Goal: Task Accomplishment & Management: Manage account settings

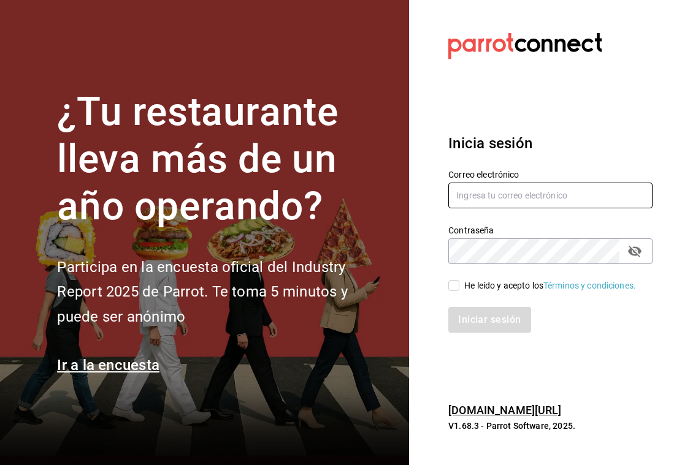
click at [565, 209] on input "text" at bounding box center [550, 196] width 204 height 26
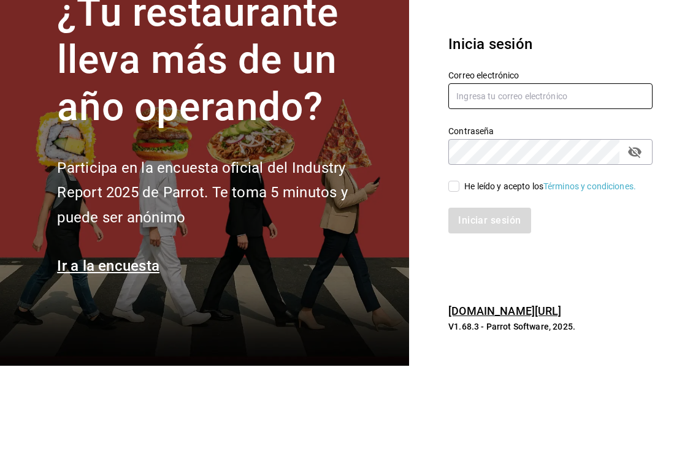
scroll to position [23, 0]
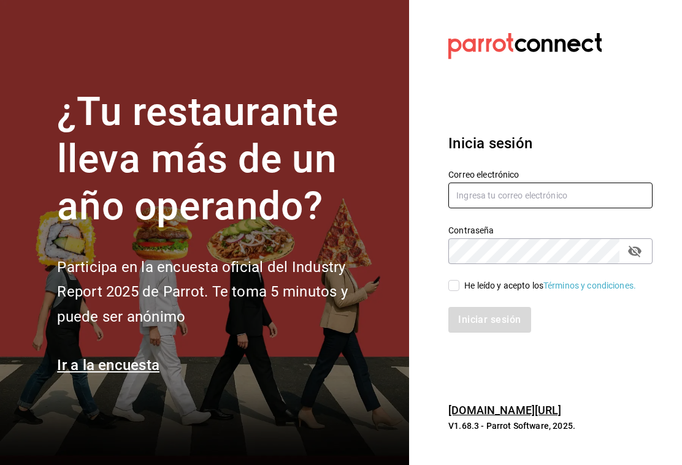
click at [559, 185] on input "text" at bounding box center [550, 196] width 204 height 26
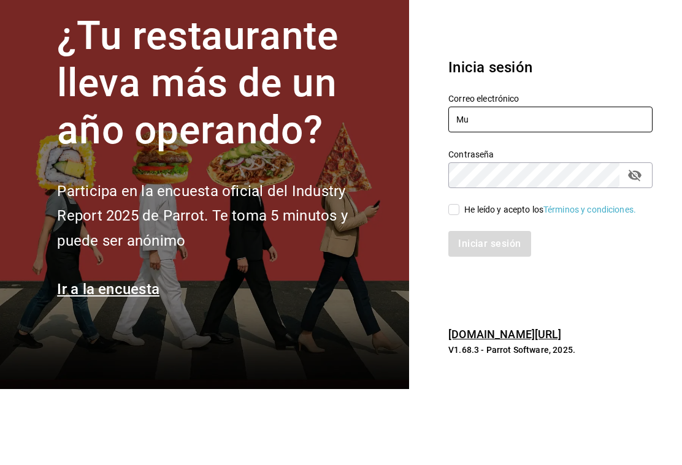
type input "M"
type input "multiusuario@cafemoretto.com"
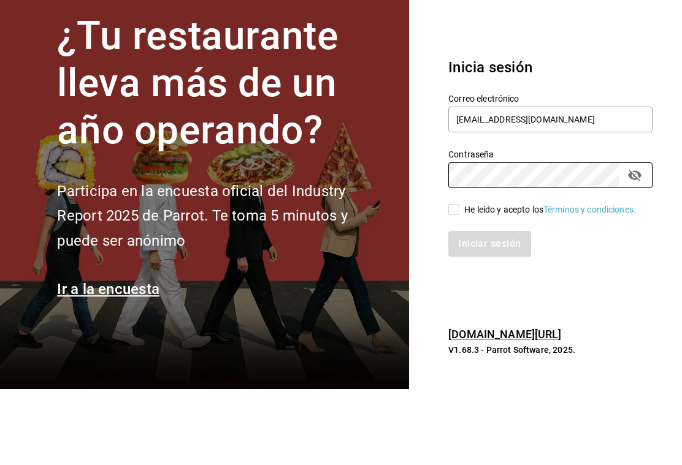
click at [459, 280] on input "He leído y acepto los Términos y condiciones." at bounding box center [453, 285] width 11 height 11
checkbox input "true"
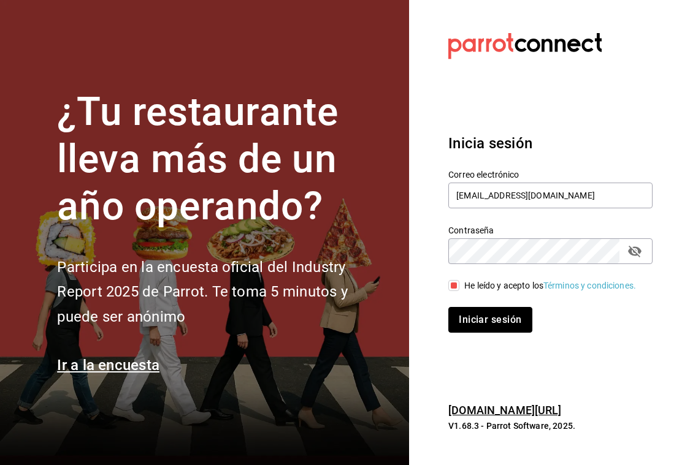
click at [495, 308] on button "Iniciar sesión" at bounding box center [489, 320] width 83 height 26
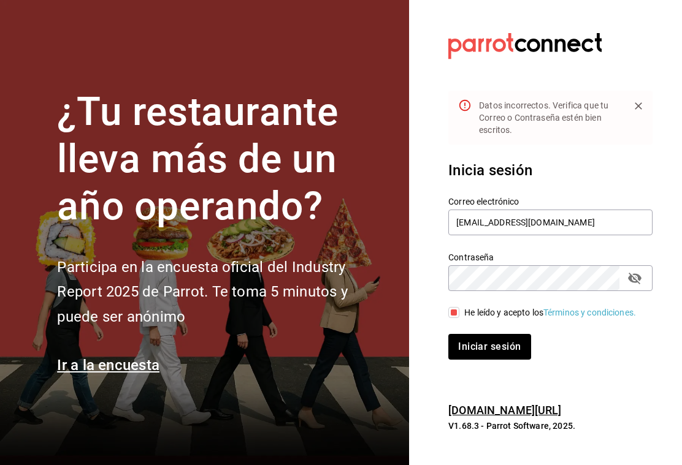
click at [637, 271] on icon "passwordField" at bounding box center [634, 278] width 15 height 15
click at [561, 210] on input "multiusuario@cafemoretto.com" at bounding box center [550, 223] width 204 height 26
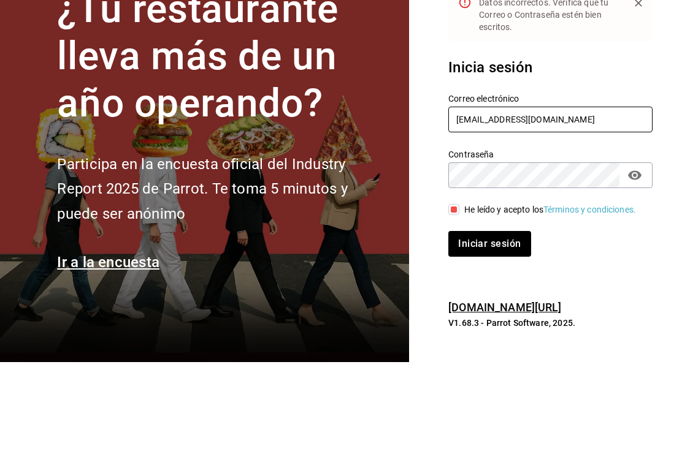
click at [551, 210] on input "multiusuario@cafemoretto.com" at bounding box center [550, 223] width 204 height 26
click at [553, 210] on input "multiusuario@cafemoretto.com" at bounding box center [550, 223] width 204 height 26
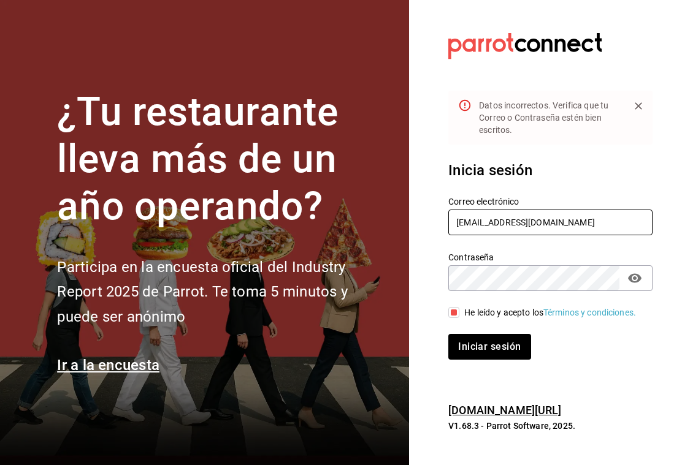
type input "multiusuario@cafemoreto.com"
click at [499, 336] on button "Iniciar sesión" at bounding box center [489, 347] width 83 height 26
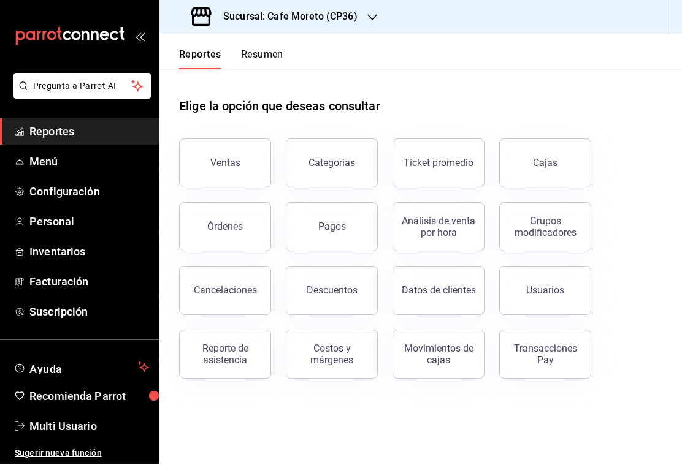
click at [372, 19] on icon "button" at bounding box center [372, 18] width 10 height 6
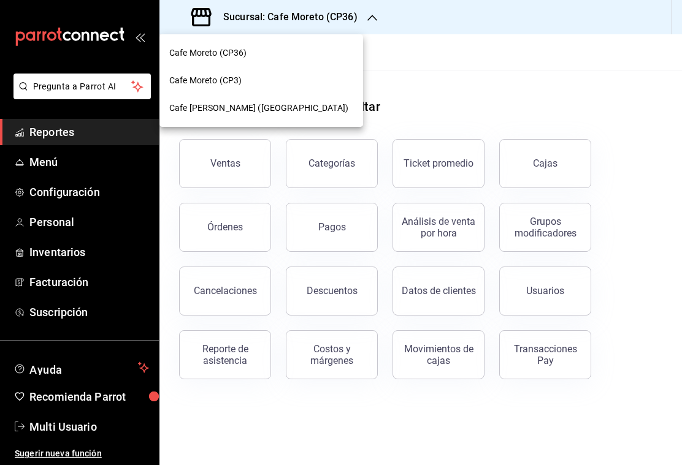
click at [659, 170] on div at bounding box center [341, 232] width 682 height 465
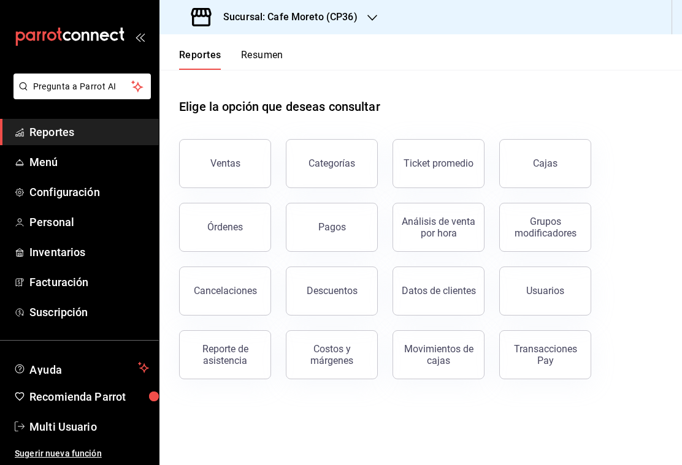
scroll to position [23, 0]
click at [53, 163] on span "Menú" at bounding box center [89, 162] width 120 height 17
